Goal: Task Accomplishment & Management: Manage account settings

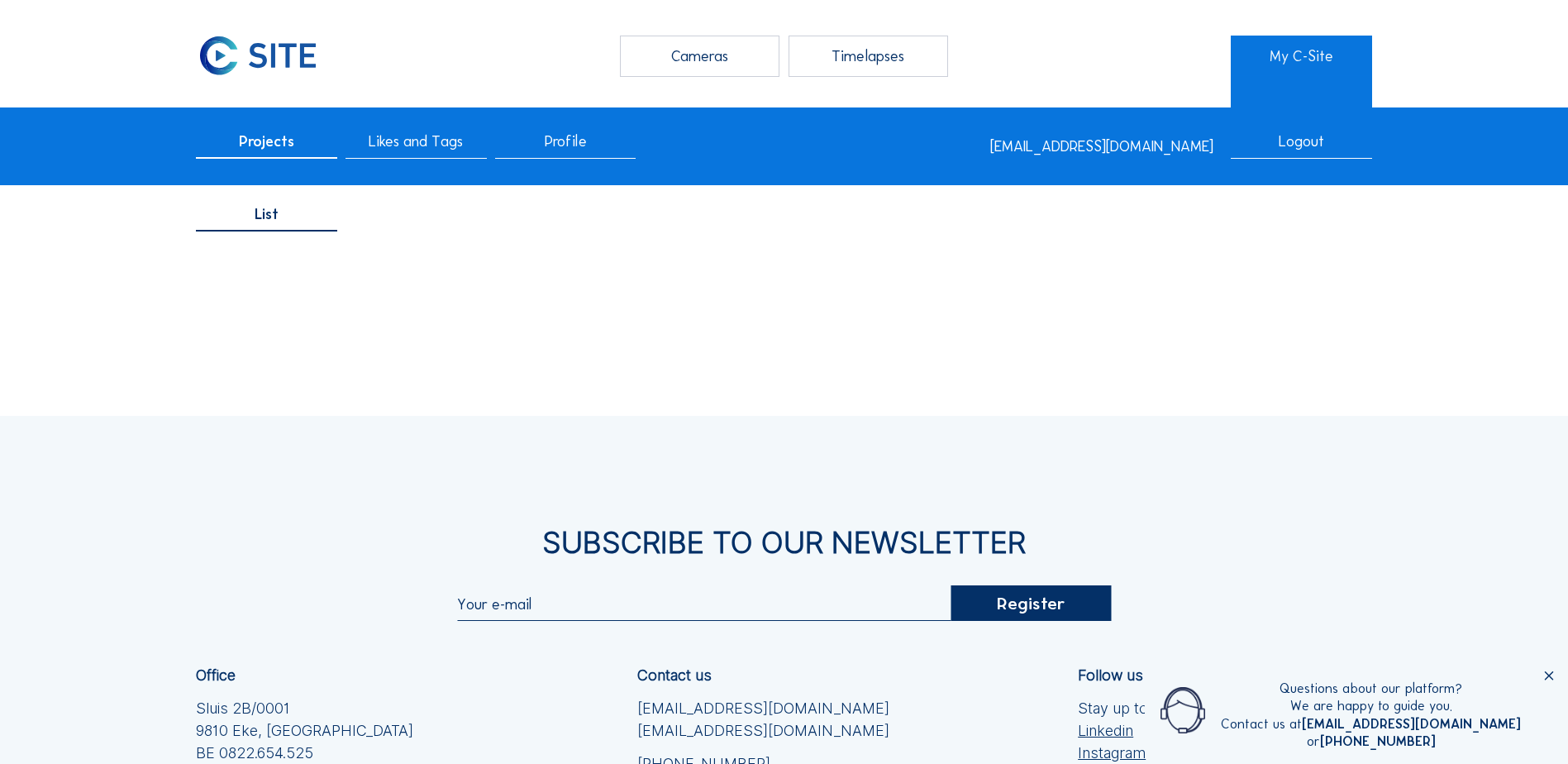
click at [287, 148] on span "Projects" at bounding box center [267, 141] width 56 height 15
click at [282, 236] on div "List" at bounding box center [784, 219] width 1568 height 57
click at [275, 222] on span "List" at bounding box center [267, 214] width 24 height 15
click at [277, 216] on span "List" at bounding box center [267, 214] width 24 height 15
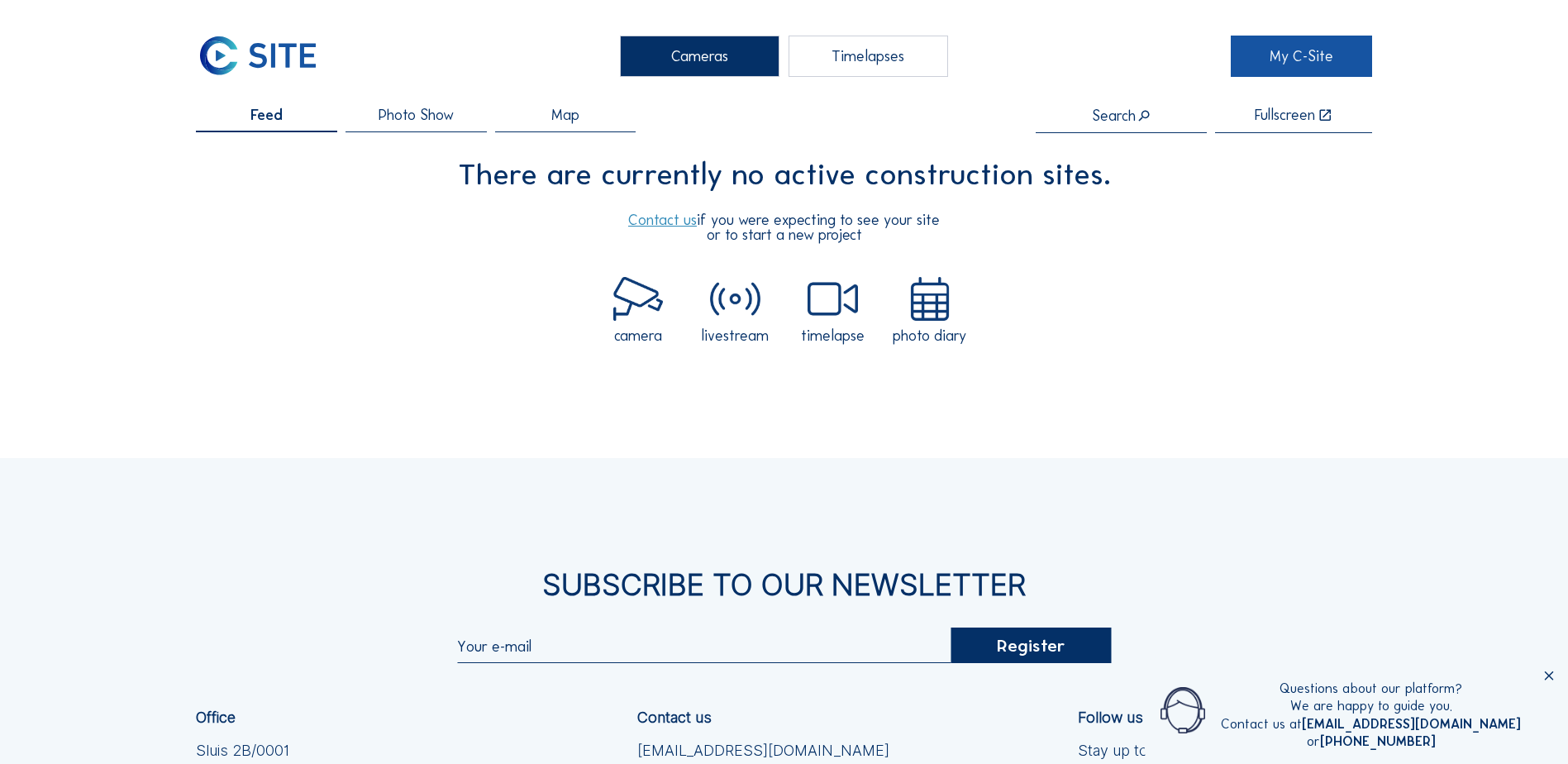
click at [1289, 67] on link "My C-Site" at bounding box center [1301, 56] width 141 height 42
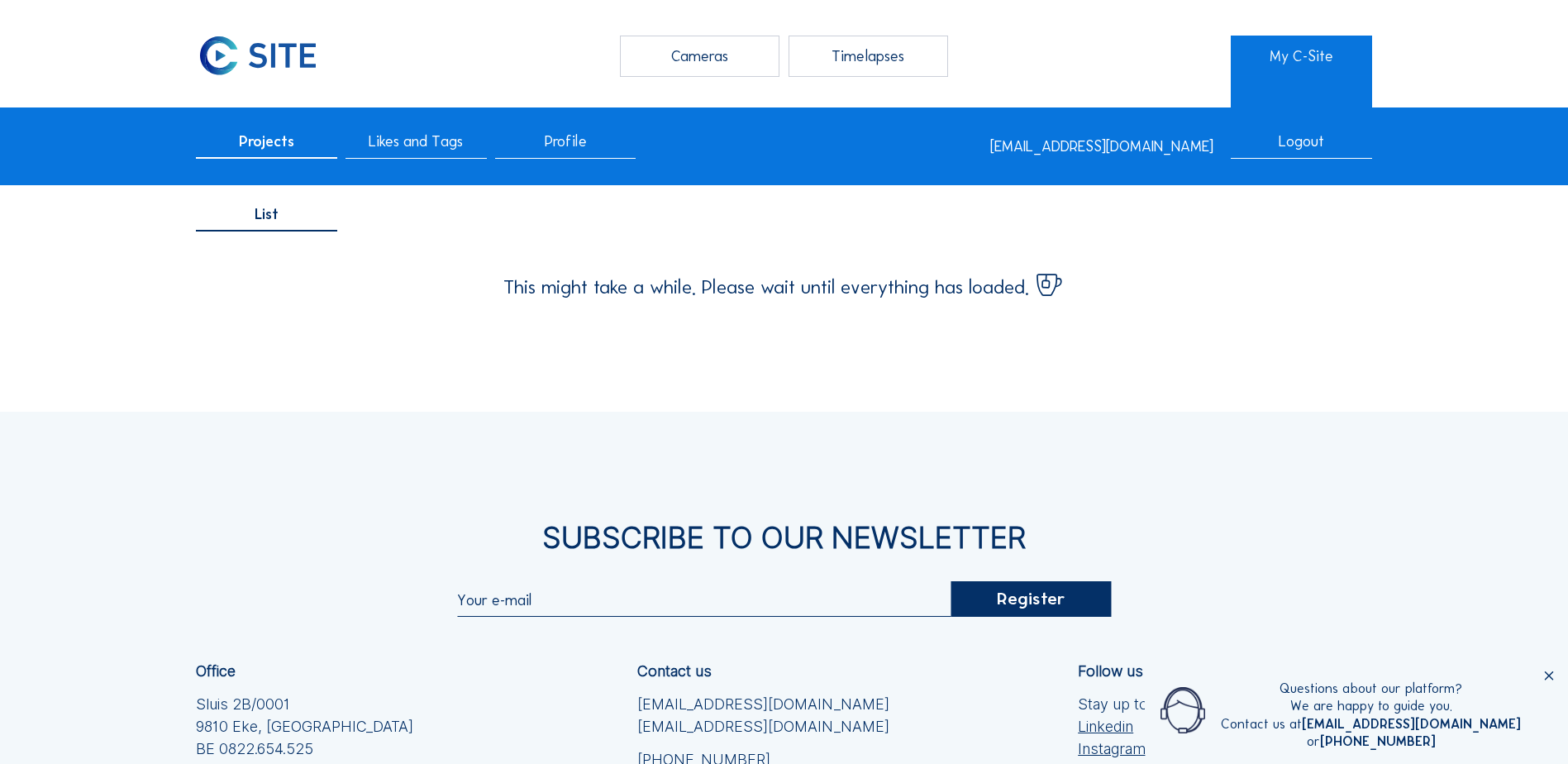
click at [1294, 146] on div "Logout" at bounding box center [1301, 146] width 141 height 25
